Goal: Navigation & Orientation: Find specific page/section

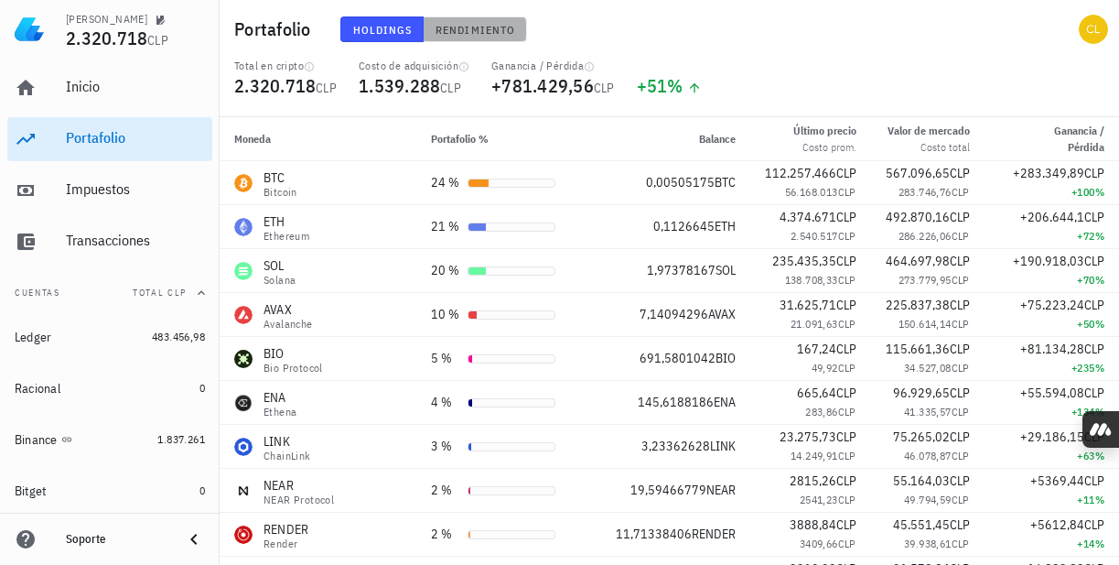
click at [455, 36] on span "Rendimiento" at bounding box center [475, 30] width 81 height 14
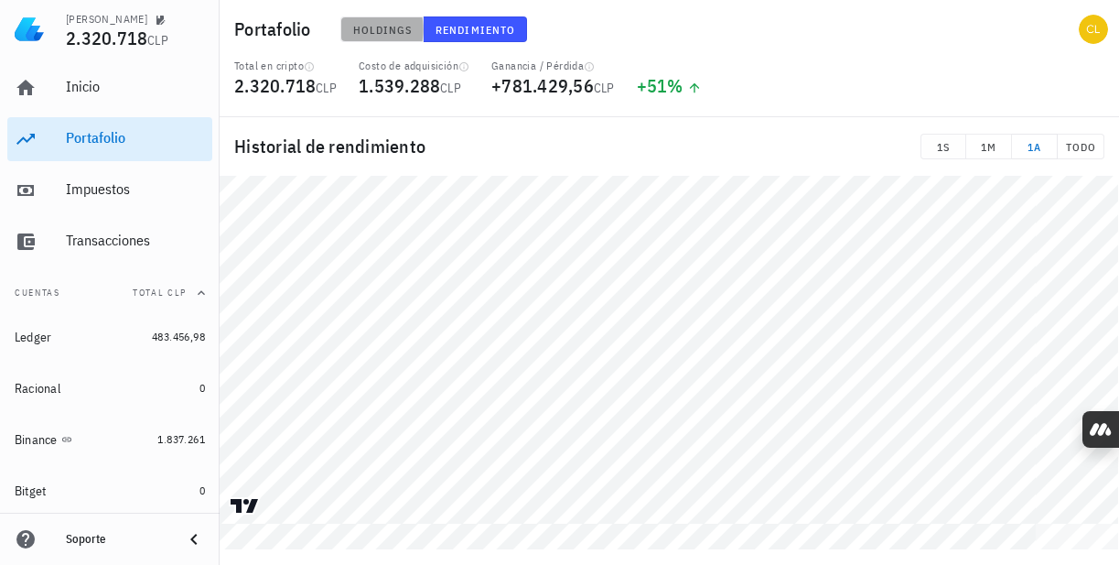
click at [389, 24] on span "Holdings" at bounding box center [382, 30] width 60 height 14
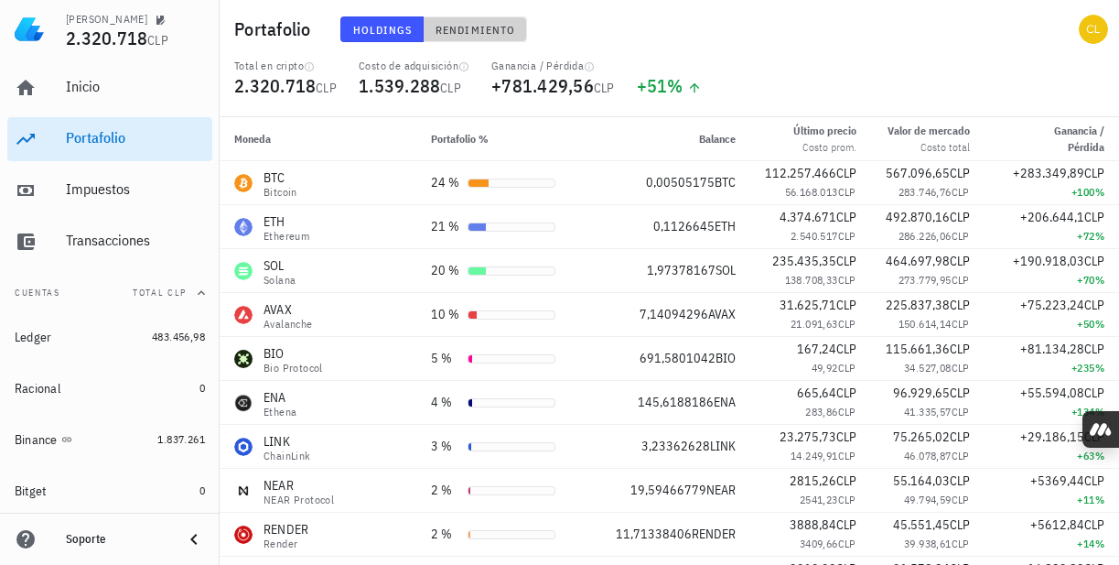
click at [484, 28] on span "Rendimiento" at bounding box center [475, 30] width 81 height 14
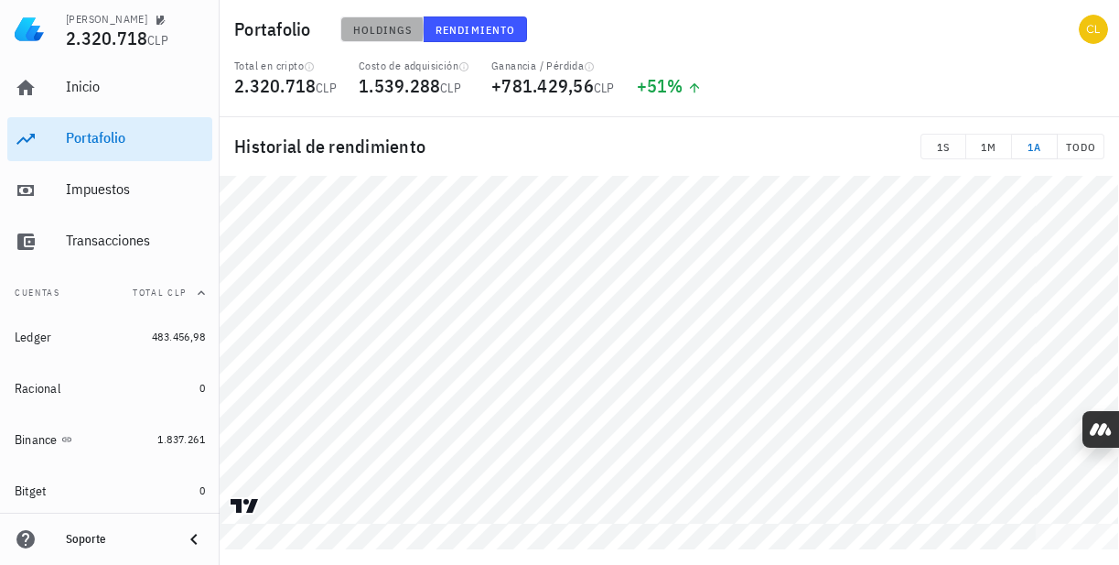
click at [382, 31] on span "Holdings" at bounding box center [382, 30] width 60 height 14
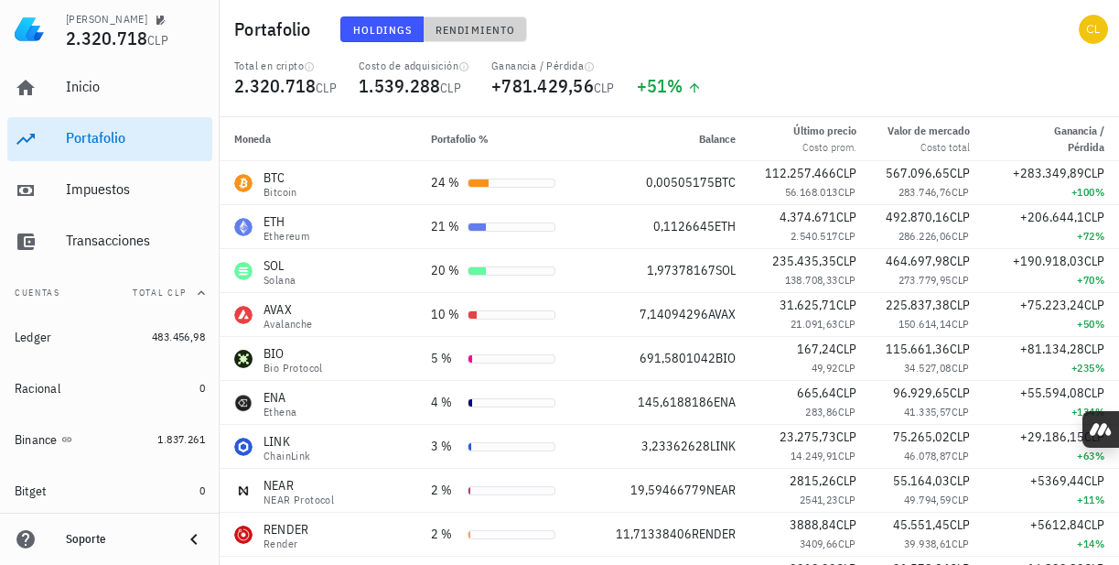
click at [463, 25] on span "Rendimiento" at bounding box center [475, 30] width 81 height 14
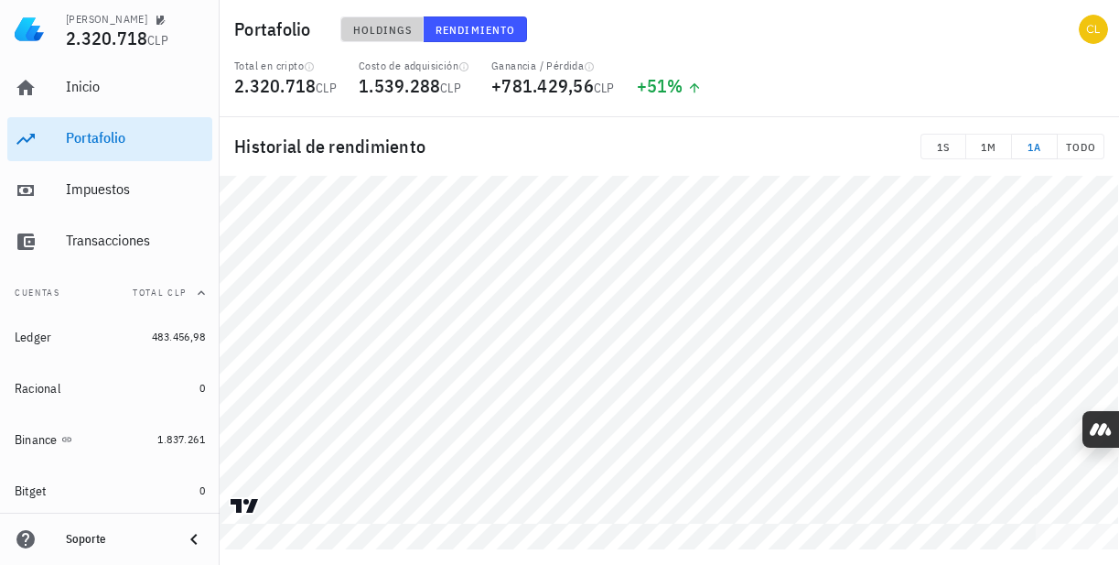
click at [404, 28] on span "Holdings" at bounding box center [382, 30] width 60 height 14
